Goal: Transaction & Acquisition: Purchase product/service

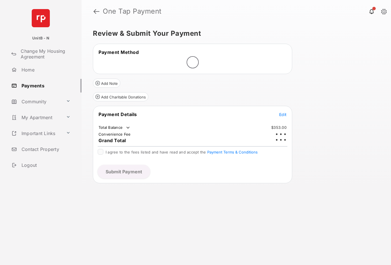
click at [36, 86] on link "Payments" at bounding box center [45, 86] width 73 height 14
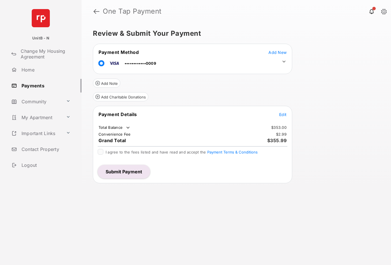
click at [315, 88] on div "Review & Submit Your Payment Payment Method Add New ••••••••••••0009 Add Note A…" at bounding box center [237, 144] width 310 height 242
click at [128, 173] on button "Submit Payment" at bounding box center [124, 172] width 52 height 14
click at [278, 50] on span "Add New" at bounding box center [278, 52] width 18 height 5
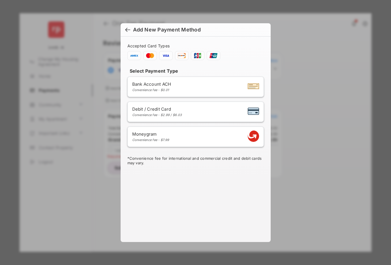
click at [177, 108] on span "Debit / Credit Card" at bounding box center [157, 108] width 50 height 5
select select "**"
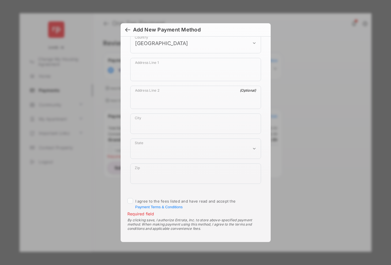
scroll to position [311, 0]
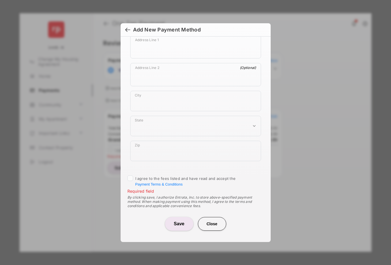
click at [213, 223] on button "Close" at bounding box center [212, 224] width 28 height 14
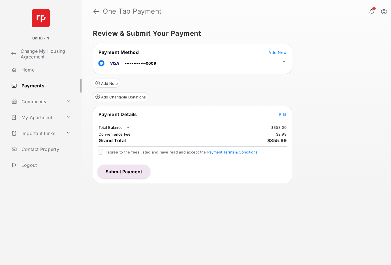
click at [177, 212] on div "Review & Submit Your Payment Payment Method Add New ••••••••••••0009 Add Note A…" at bounding box center [237, 144] width 310 height 242
click at [250, 151] on button "Payment Terms & Conditions" at bounding box center [245, 152] width 50 height 5
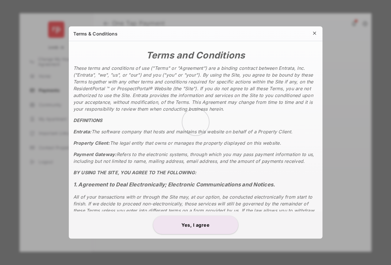
click at [316, 31] on button at bounding box center [314, 34] width 7 height 8
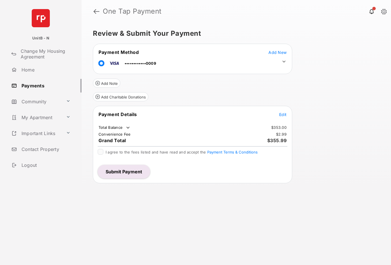
click at [119, 170] on button "Submit Payment" at bounding box center [124, 172] width 52 height 14
click at [277, 52] on span "Add New" at bounding box center [278, 52] width 18 height 5
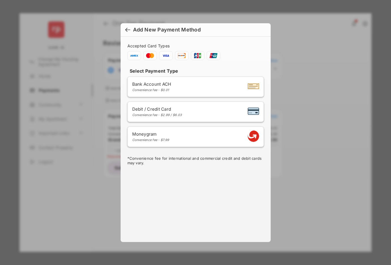
click at [183, 114] on div "Debit / Credit Card Convenience fee - $2.99 / $6.03" at bounding box center [195, 111] width 127 height 11
select select "**"
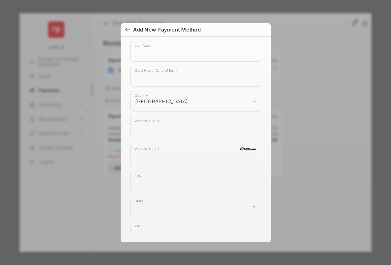
scroll to position [311, 0]
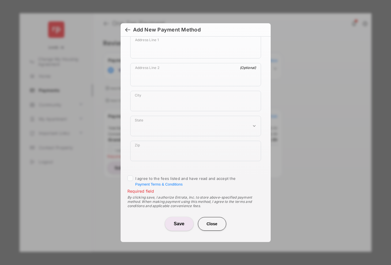
click at [217, 225] on button "Close" at bounding box center [212, 224] width 28 height 14
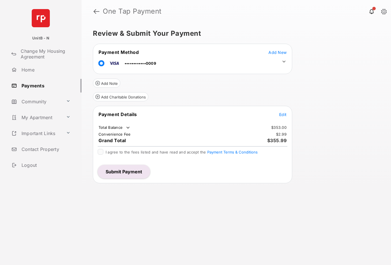
click at [126, 174] on button "Submit Payment" at bounding box center [124, 172] width 52 height 14
click at [277, 53] on span "Add New" at bounding box center [278, 52] width 18 height 5
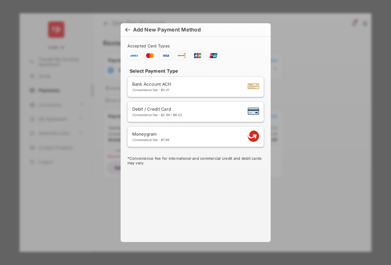
click at [184, 113] on div "Debit / Credit Card Convenience fee - $2.99 / $6.03" at bounding box center [195, 111] width 127 height 11
select select "**"
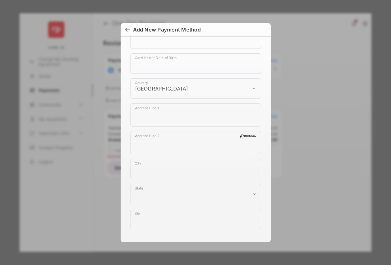
scroll to position [311, 0]
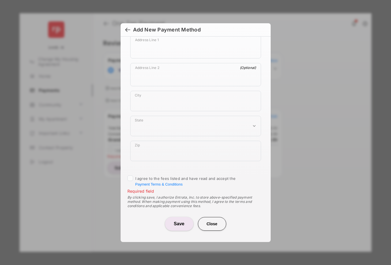
click at [210, 221] on button "Close" at bounding box center [212, 224] width 28 height 14
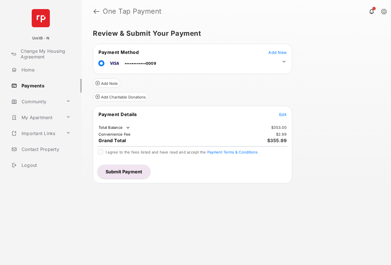
click at [123, 169] on button "Submit Payment" at bounding box center [124, 172] width 52 height 14
click at [273, 52] on span "Add New" at bounding box center [278, 52] width 18 height 5
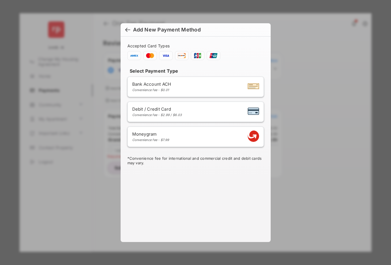
click at [183, 112] on div "Debit / Credit Card Convenience fee - $2.99 / $6.03" at bounding box center [195, 111] width 127 height 11
select select "**"
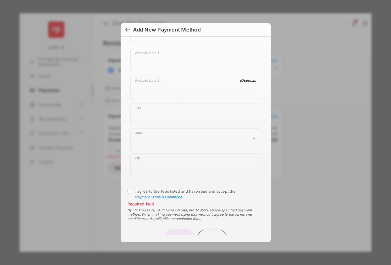
scroll to position [311, 0]
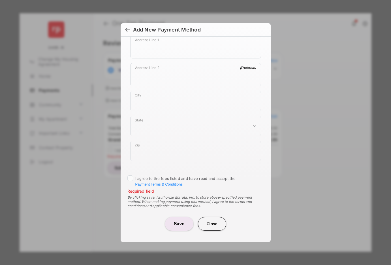
click at [216, 219] on button "Close" at bounding box center [212, 224] width 28 height 14
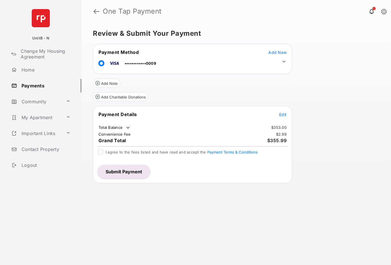
click at [217, 18] on header "One Tap Payment" at bounding box center [237, 11] width 310 height 23
click at [336, 46] on div "Review & Submit Your Payment Payment Method Add New ••••••••••••0009 Add Note A…" at bounding box center [237, 144] width 310 height 242
click at [335, 48] on div "Review & Submit Your Payment Payment Method Add New ••••••••••••0009 Add Note A…" at bounding box center [237, 144] width 310 height 242
click at [348, 78] on div "Review & Submit Your Payment Payment Method Add New ••••••••••••0009 Add Note A…" at bounding box center [237, 144] width 310 height 242
